Goal: Check status: Check status

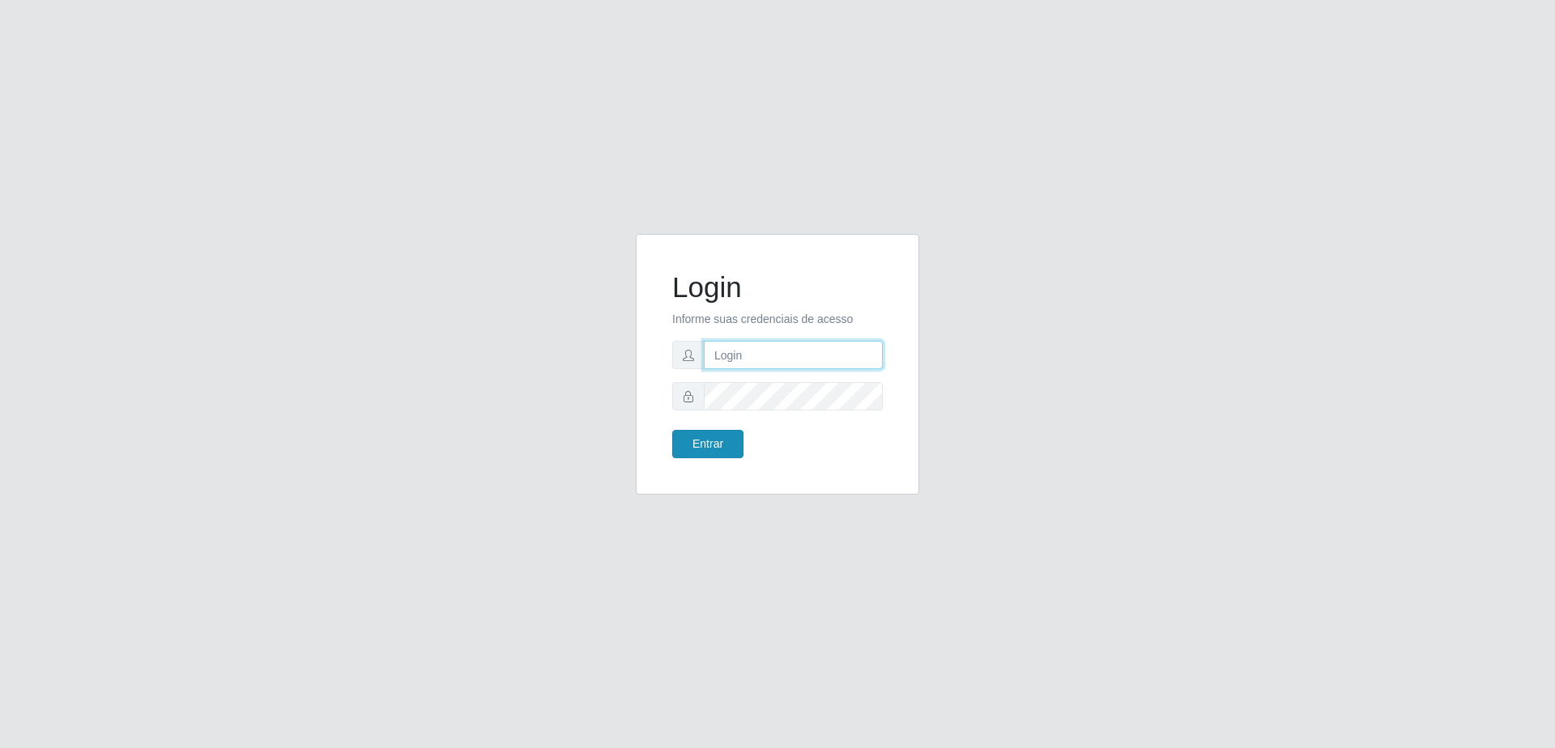
type input "[EMAIL_ADDRESS][DOMAIN_NAME]"
click at [688, 449] on button "Entrar" at bounding box center [707, 444] width 71 height 28
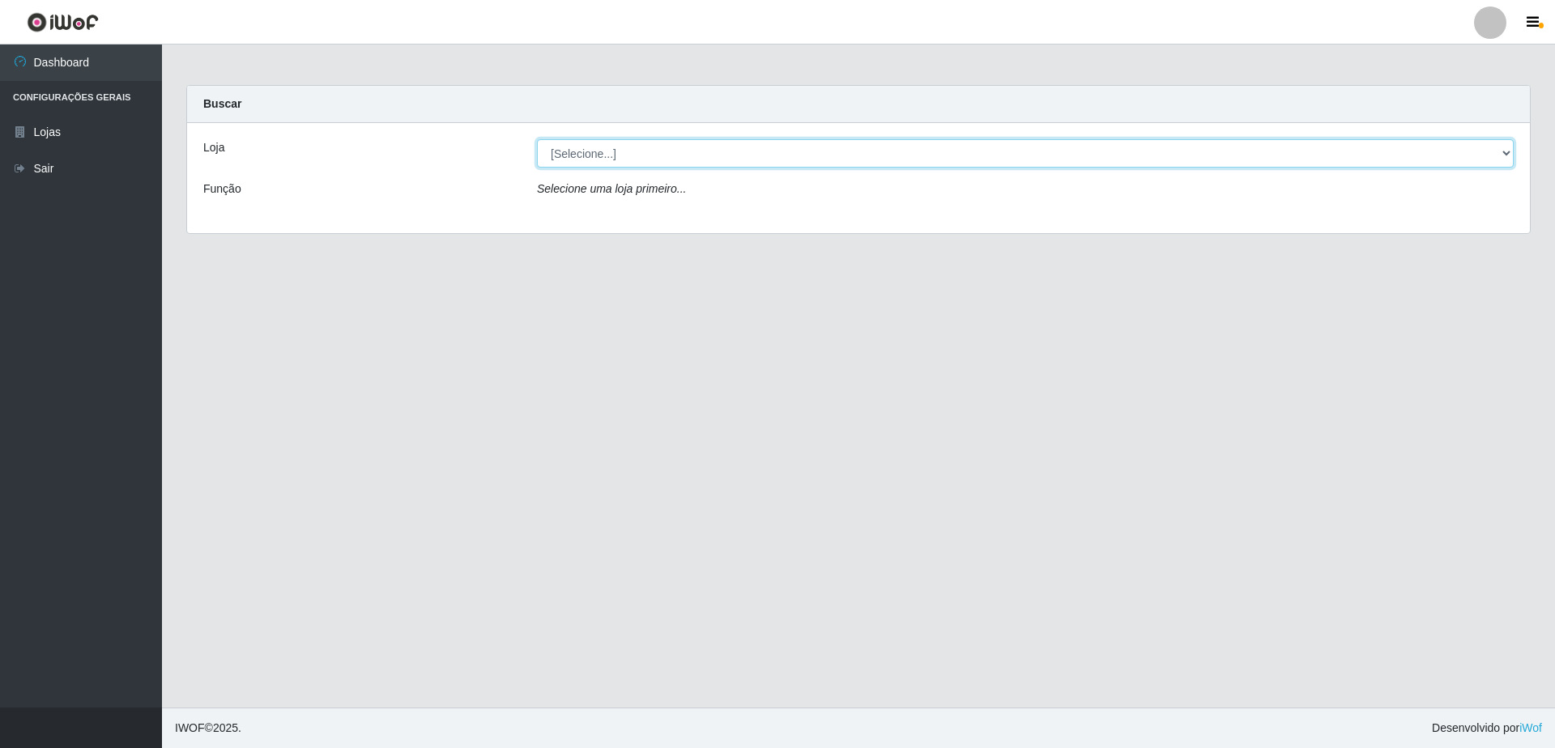
click at [665, 156] on select "[Selecione...] [GEOGRAPHIC_DATA] - [GEOGRAPHIC_DATA]" at bounding box center [1025, 153] width 977 height 28
select select "432"
click at [537, 139] on select "[Selecione...] [GEOGRAPHIC_DATA] - [GEOGRAPHIC_DATA]" at bounding box center [1025, 153] width 977 height 28
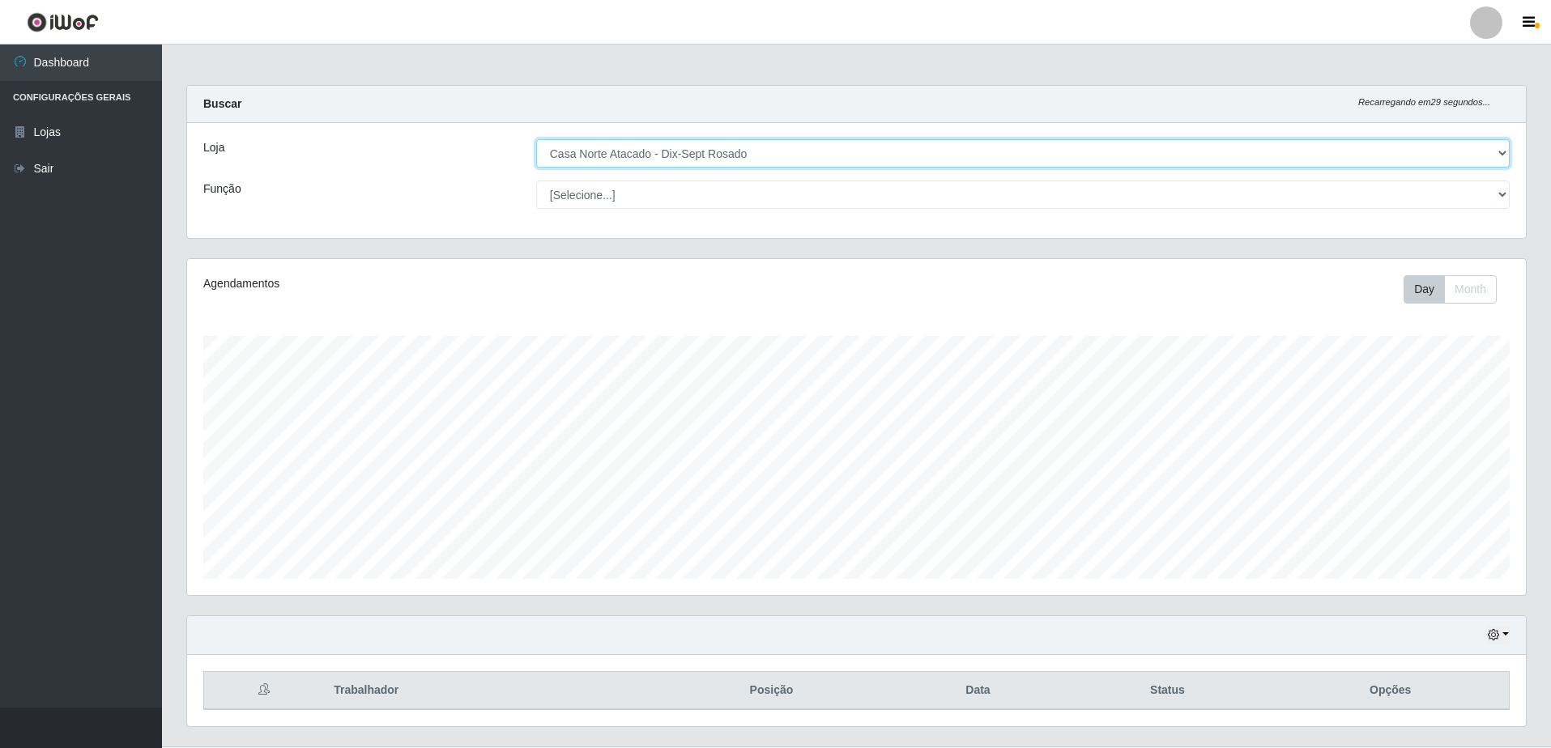
scroll to position [336, 1339]
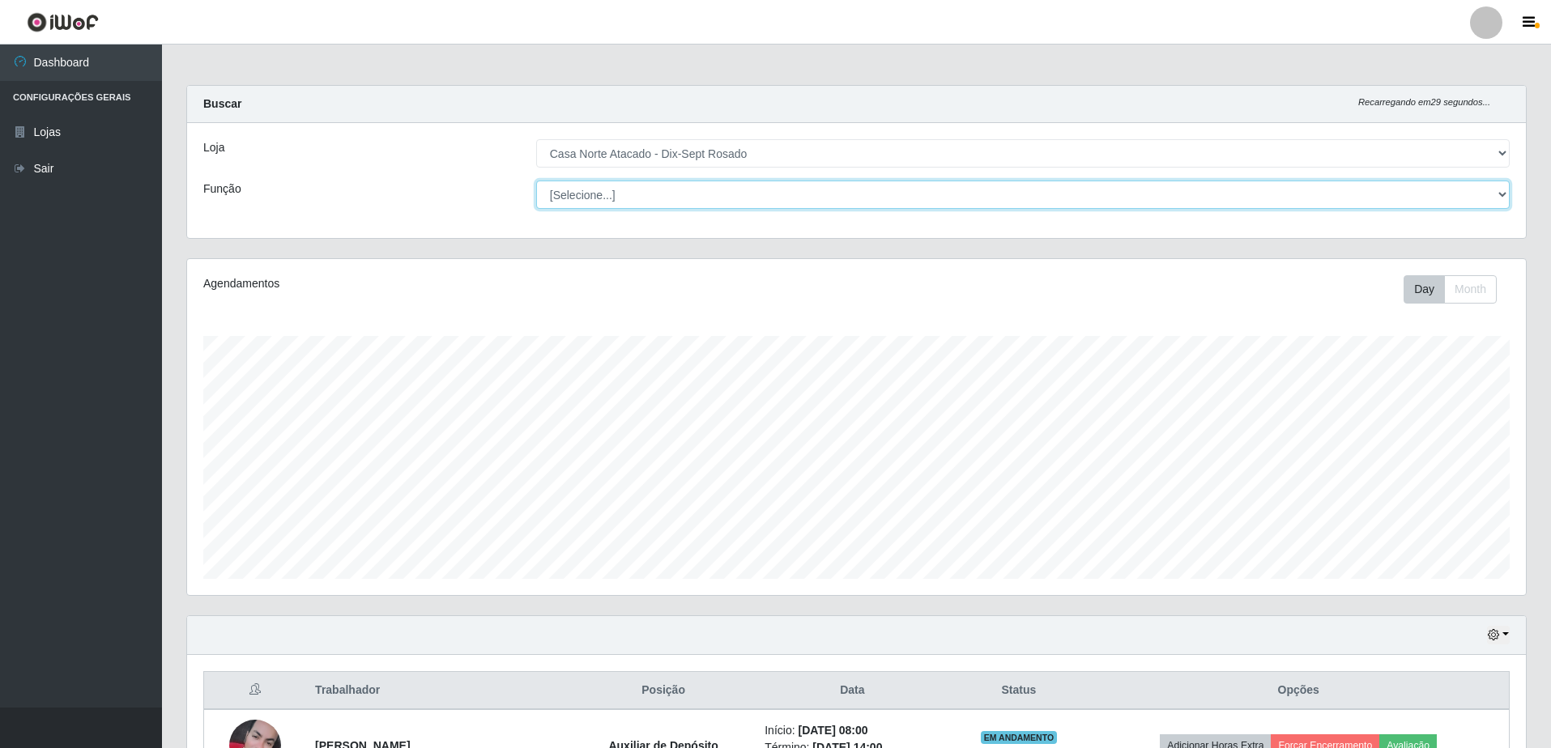
click at [658, 189] on select "[Selecione...] ASG ASG + ASG ++ Auxiliar de Depósito Auxiliar de Depósito + Aux…" at bounding box center [1022, 195] width 973 height 28
click at [659, 196] on select "[Selecione...] ASG ASG + ASG ++ Auxiliar de Depósito Auxiliar de Depósito + Aux…" at bounding box center [1022, 195] width 973 height 28
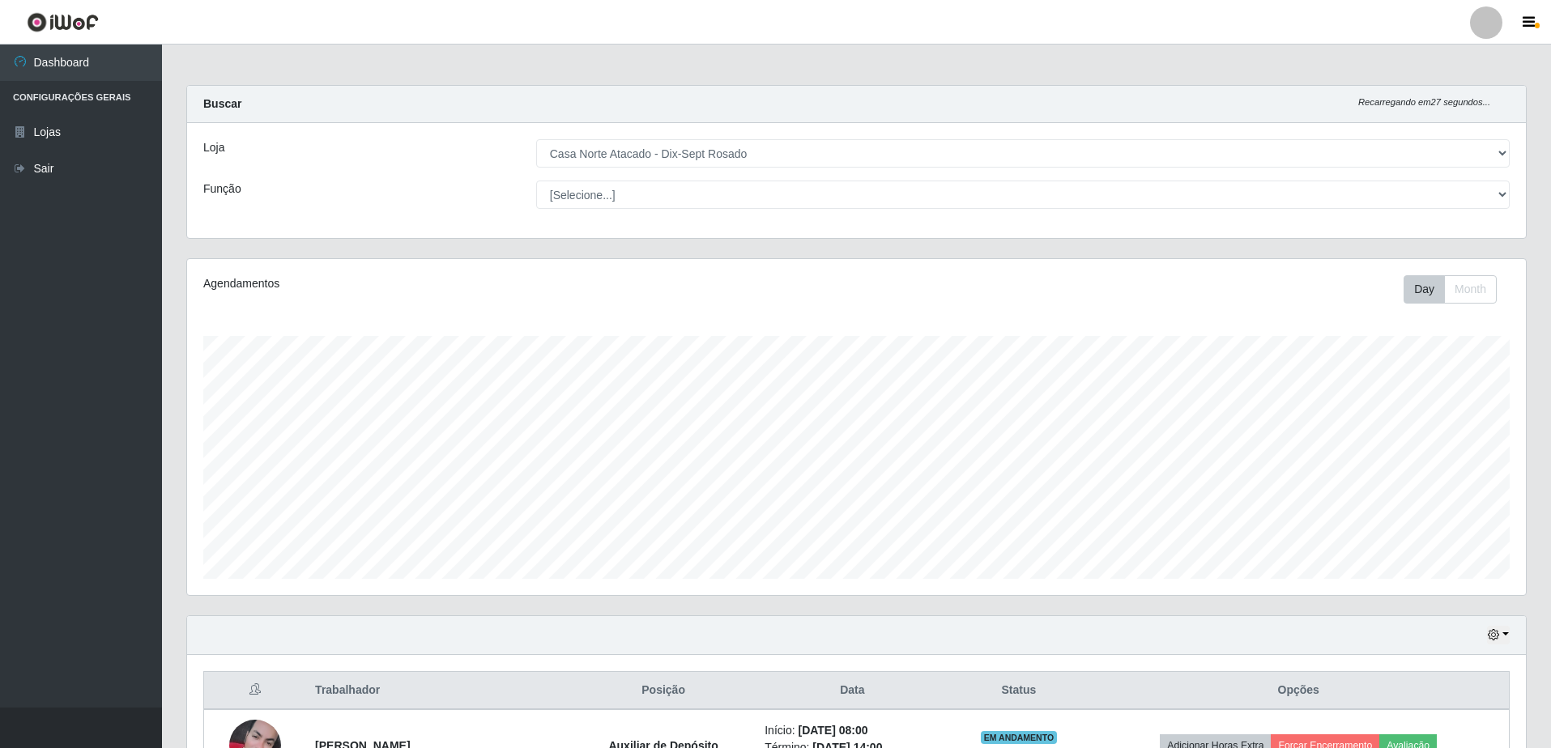
click at [414, 178] on div "Loja [Selecione...] Casa Norte Atacado - Dix-Sept Rosado Função [Selecione...] …" at bounding box center [856, 180] width 1339 height 115
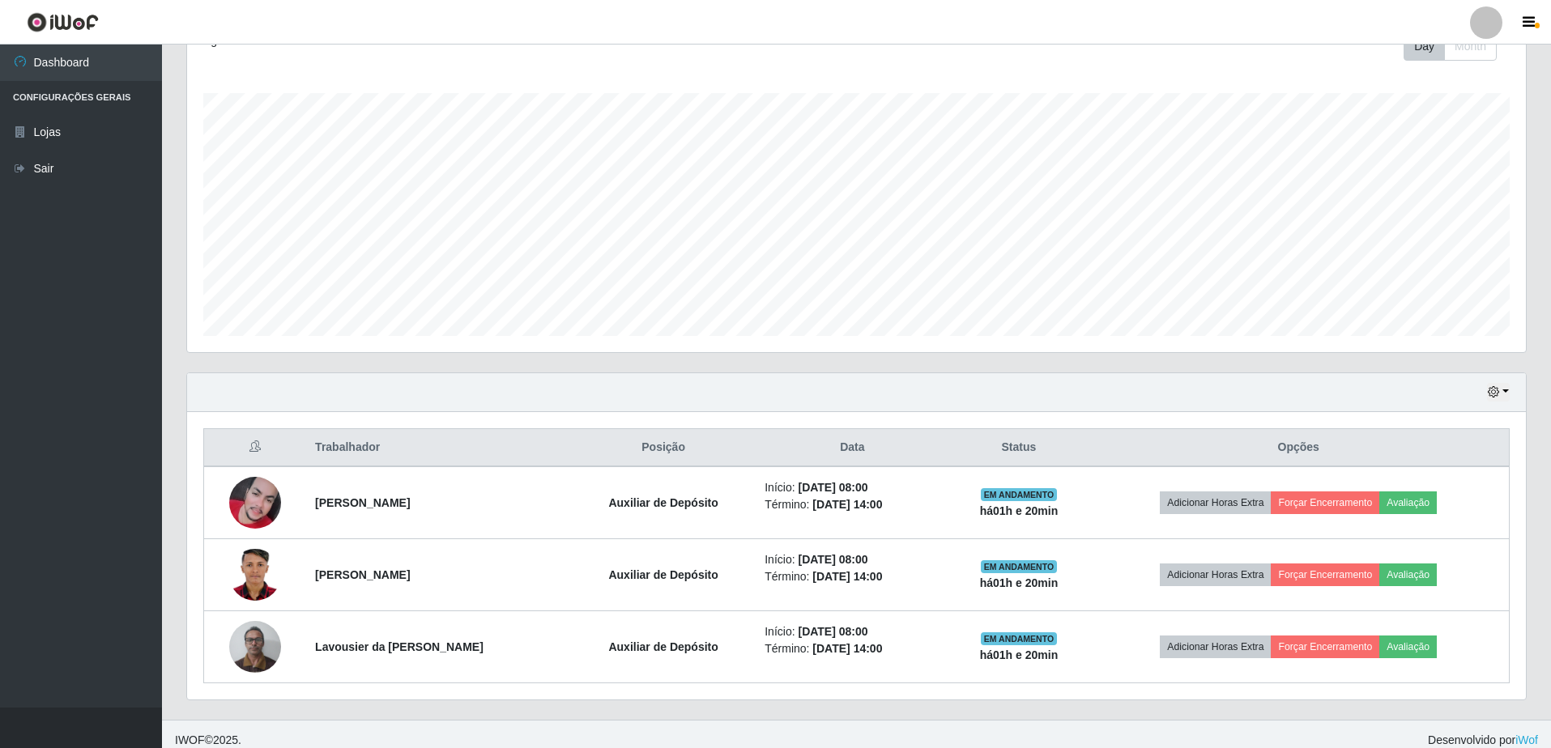
scroll to position [255, 0]
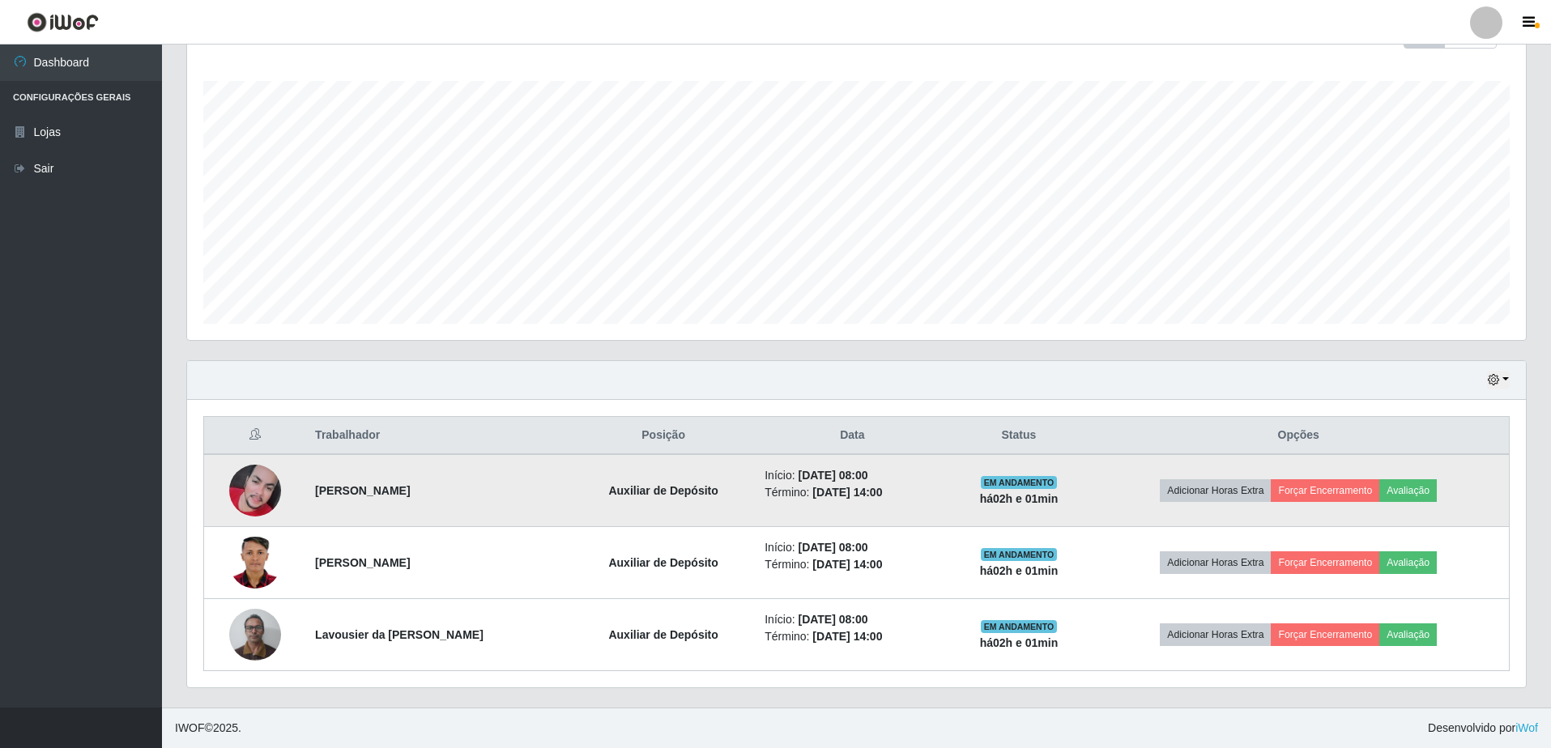
click at [235, 492] on img at bounding box center [255, 491] width 52 height 52
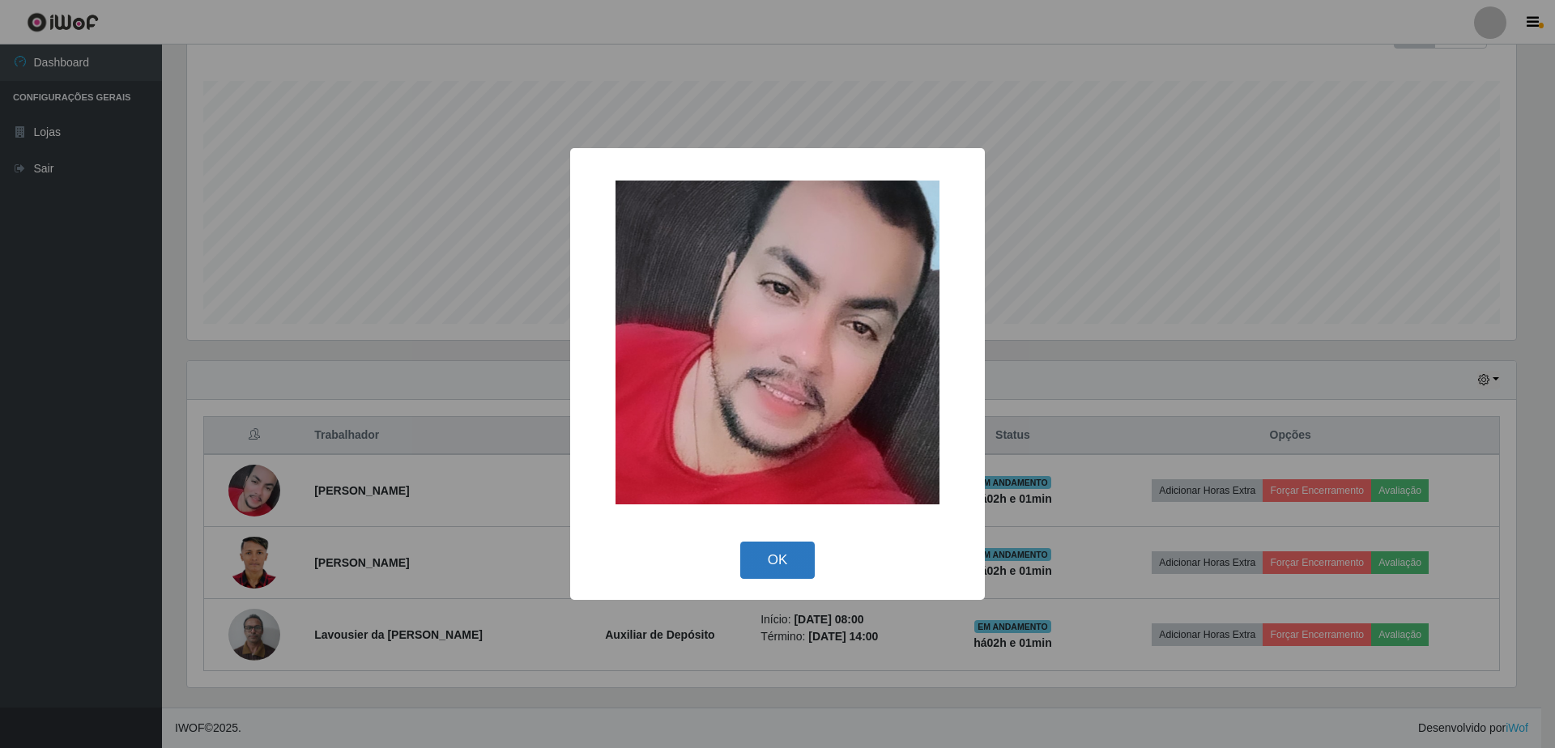
click at [772, 542] on button "OK" at bounding box center [777, 561] width 75 height 38
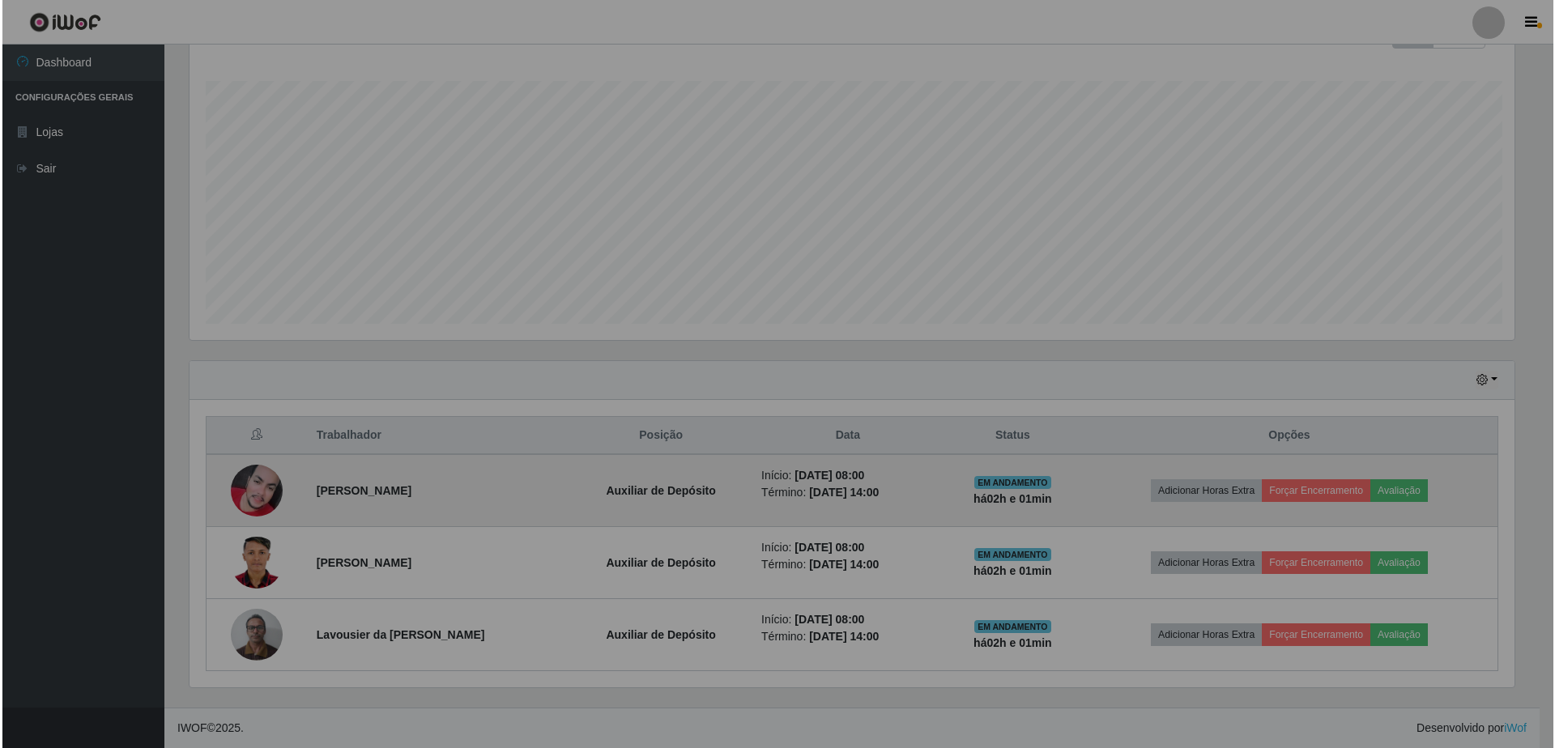
scroll to position [336, 1339]
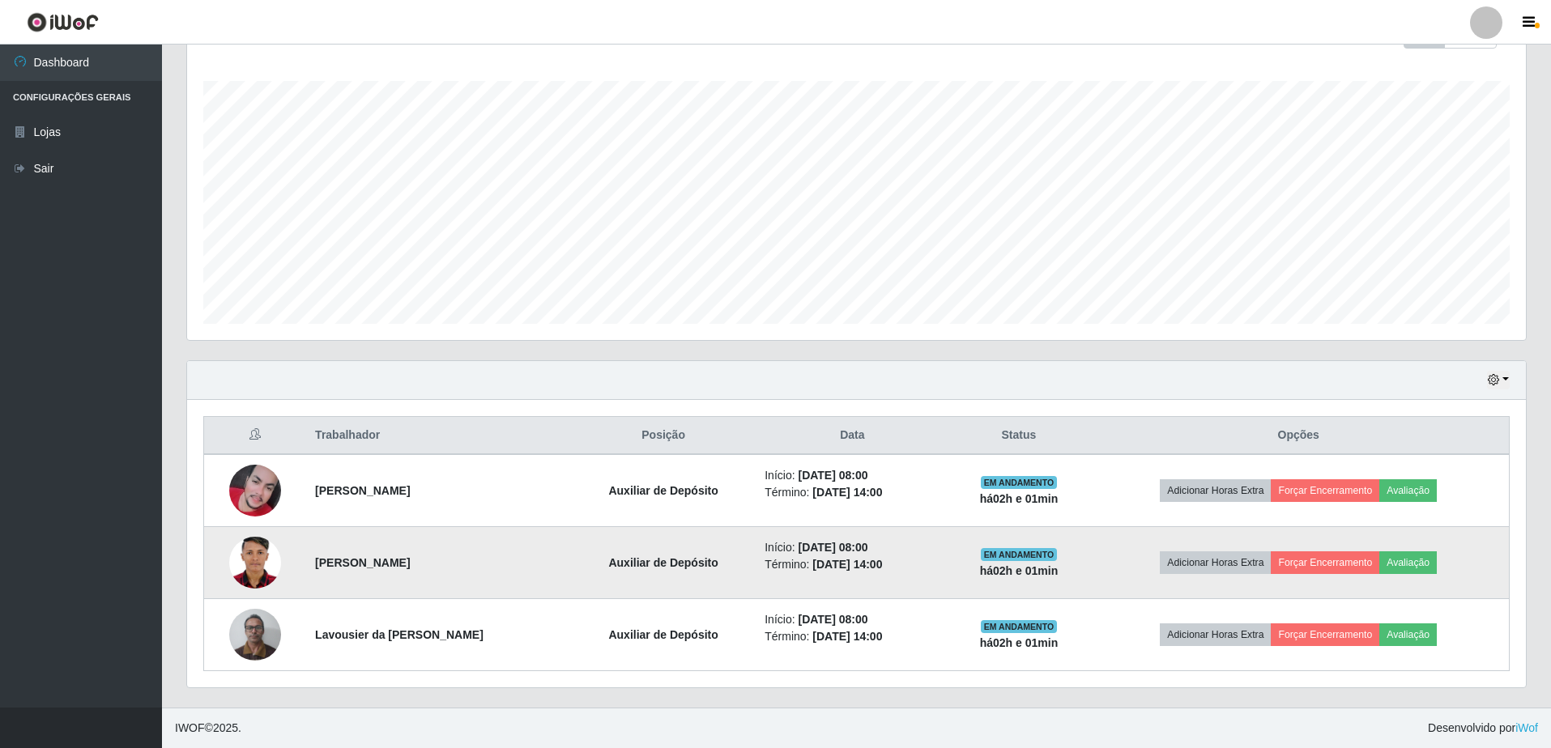
click at [236, 563] on img at bounding box center [255, 562] width 52 height 73
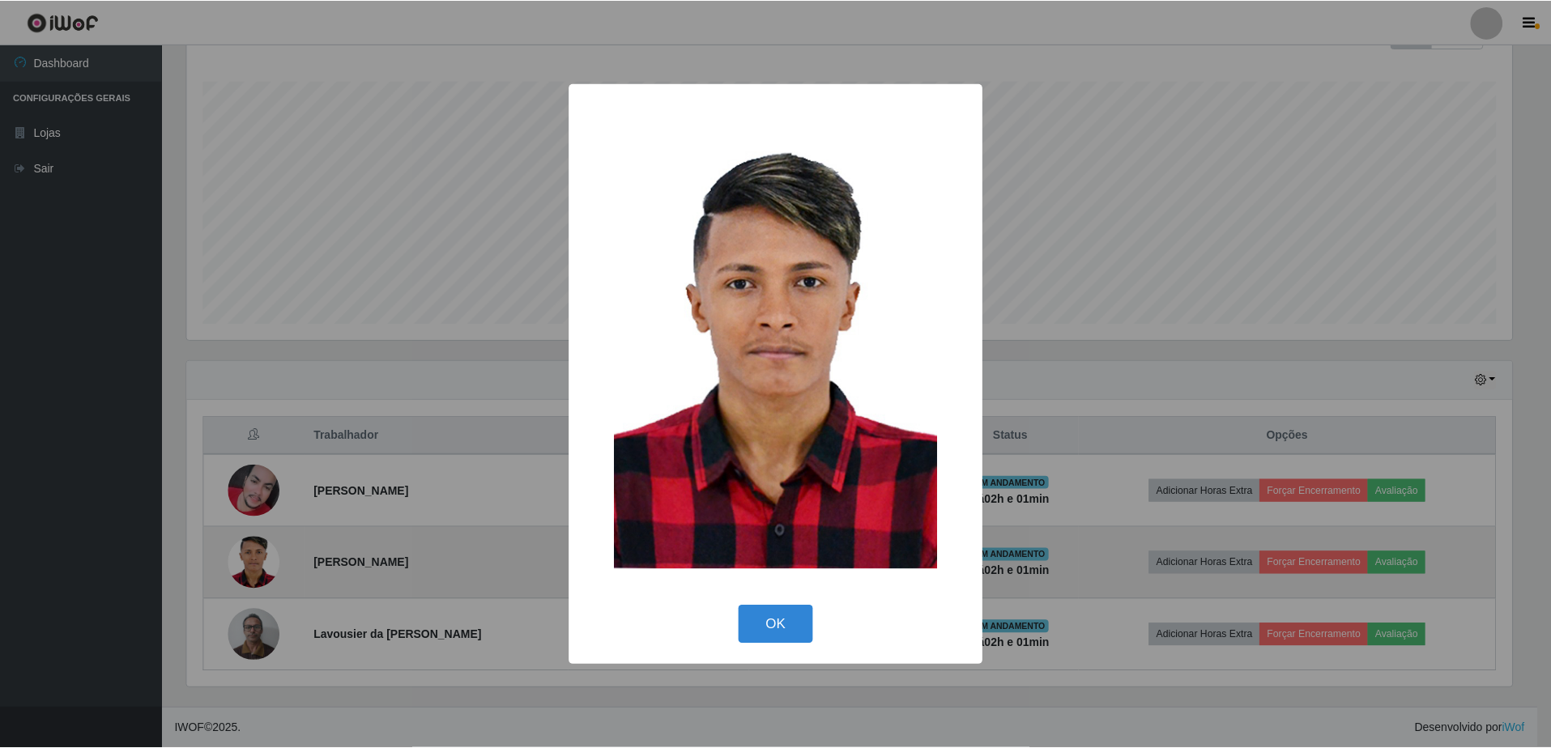
scroll to position [336, 1329]
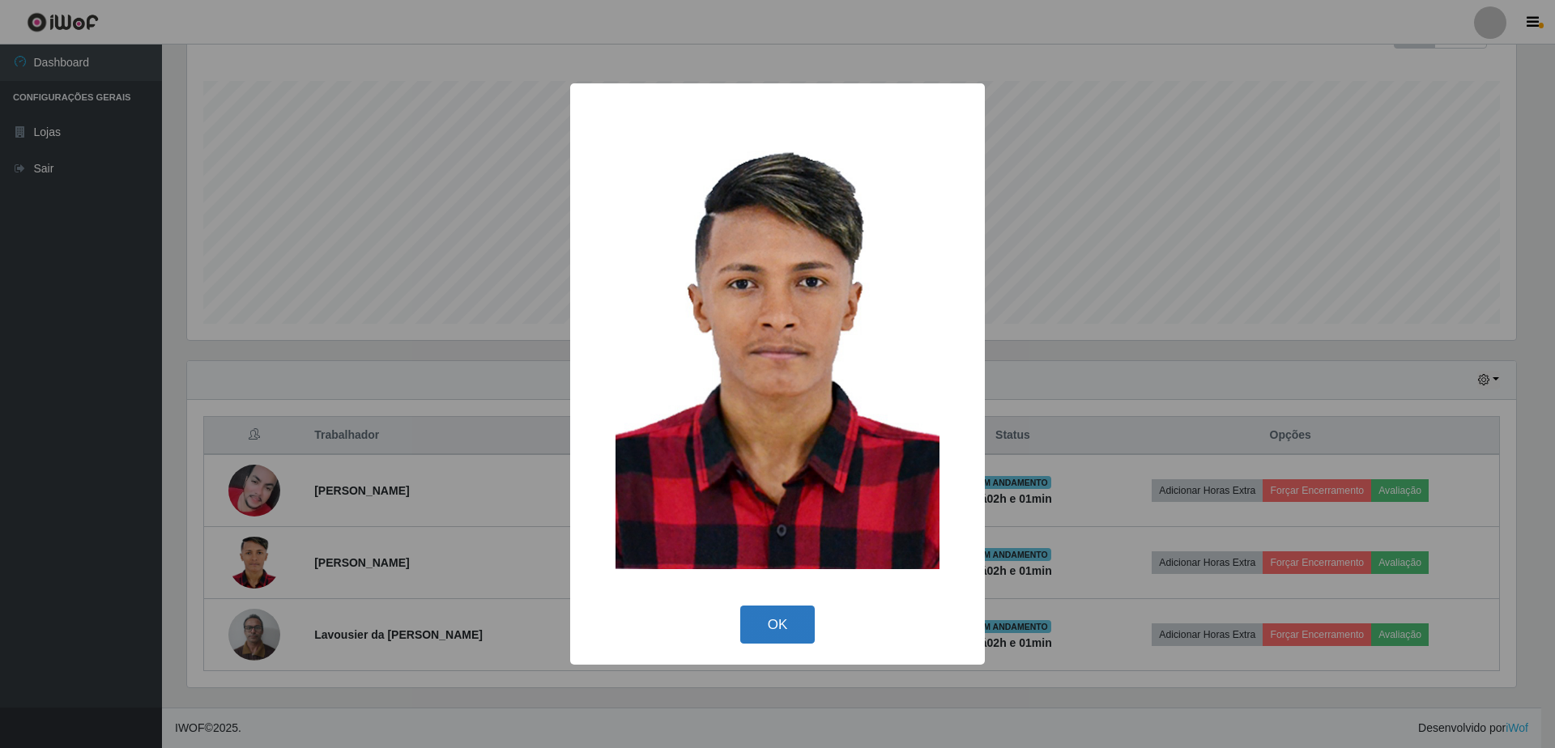
click at [777, 606] on button "OK" at bounding box center [777, 625] width 75 height 38
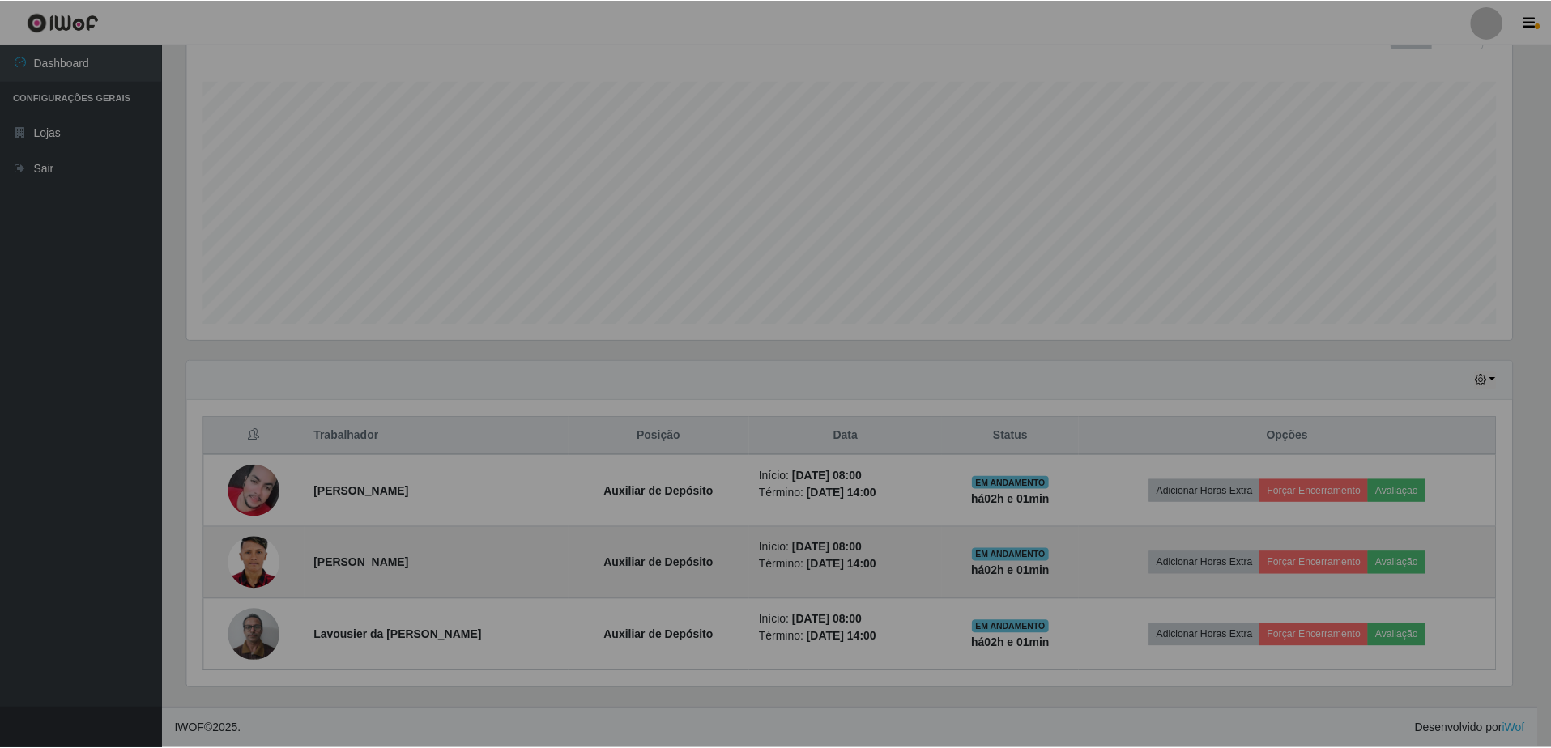
scroll to position [336, 1339]
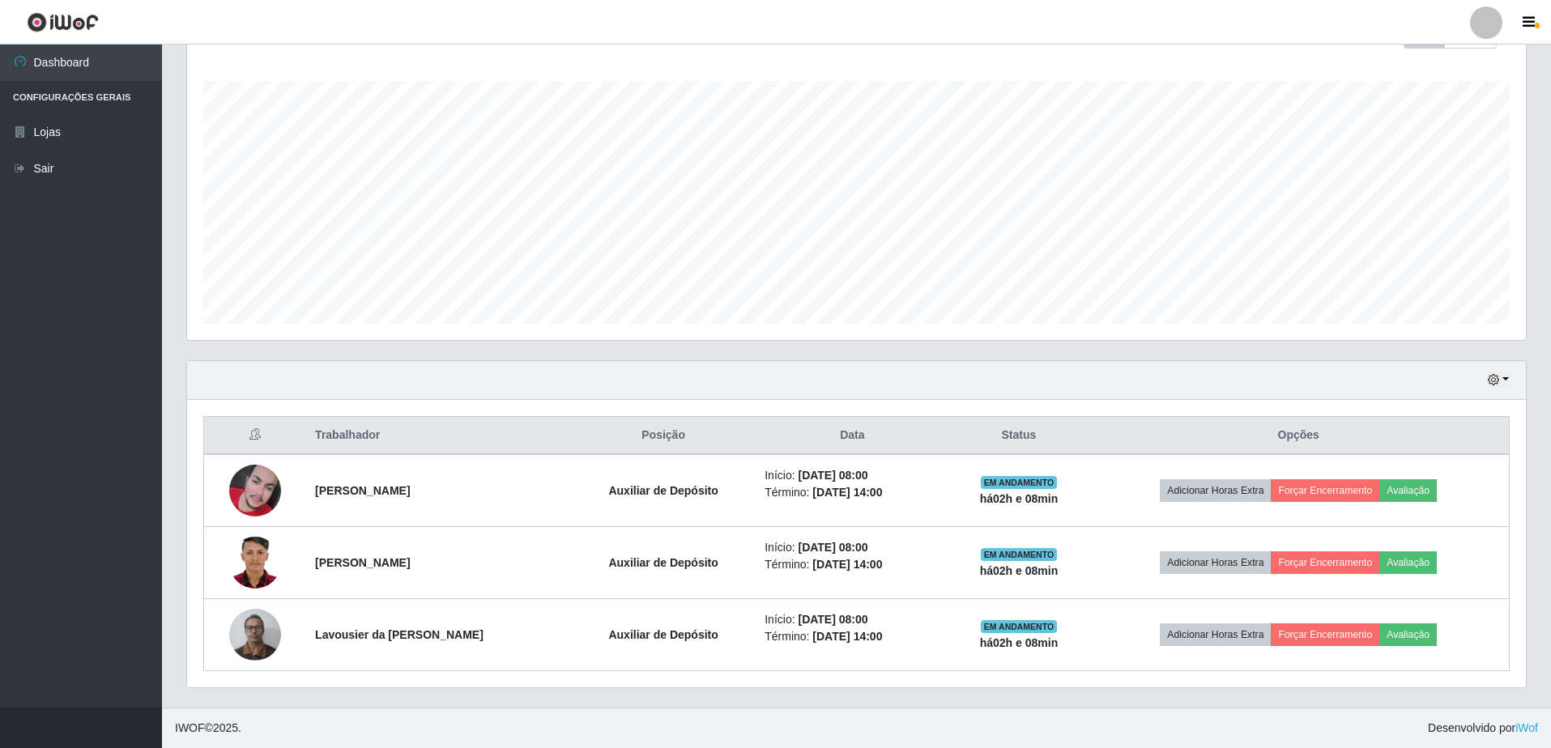
click at [709, 406] on div "Trabalhador Posição Data Status Opções Clejoabe [PERSON_NAME] Auxiliar de Depós…" at bounding box center [856, 544] width 1339 height 288
